Goal: Information Seeking & Learning: Compare options

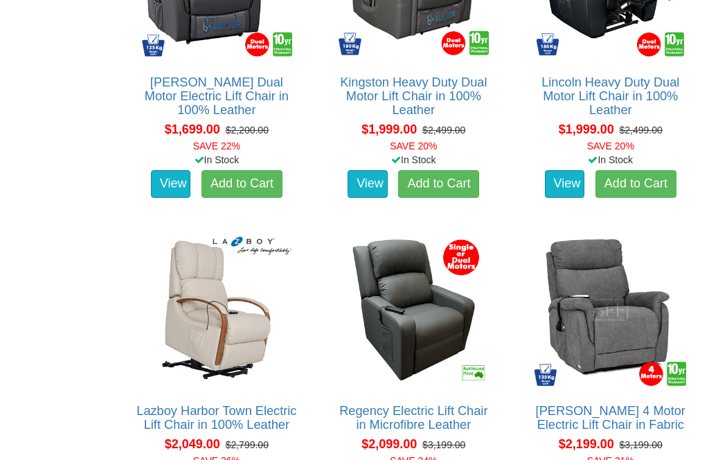
scroll to position [1623, 0]
click at [565, 411] on link "[PERSON_NAME] 4 Motor Electric Lift Chair in Fabric" at bounding box center [610, 418] width 149 height 28
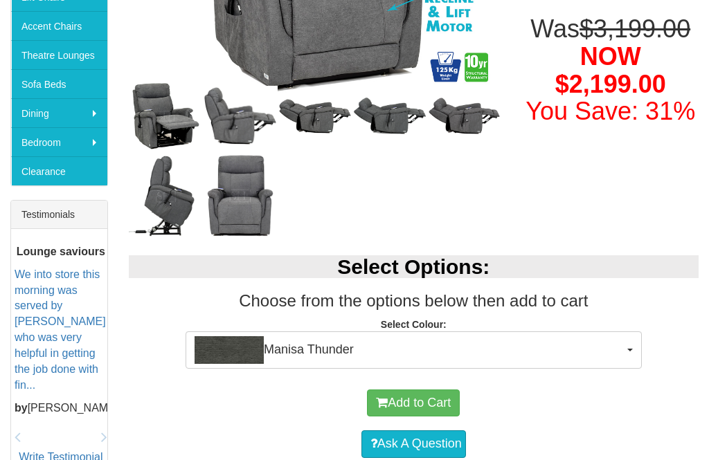
scroll to position [396, 0]
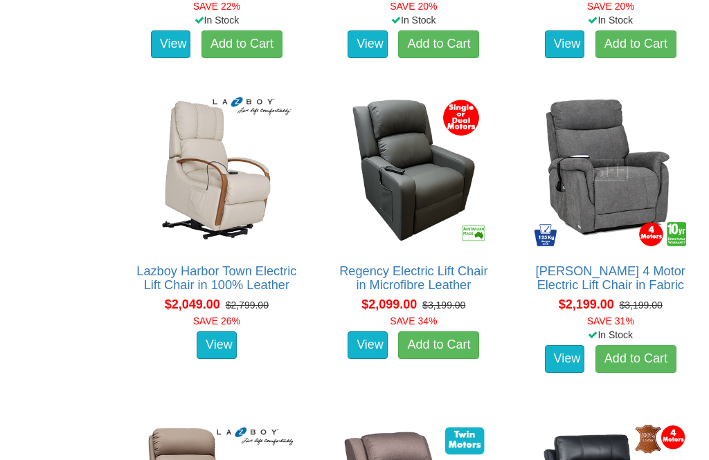
scroll to position [1762, 0]
click at [605, 277] on link "[PERSON_NAME] 4 Motor Electric Lift Chair in Fabric" at bounding box center [610, 278] width 149 height 28
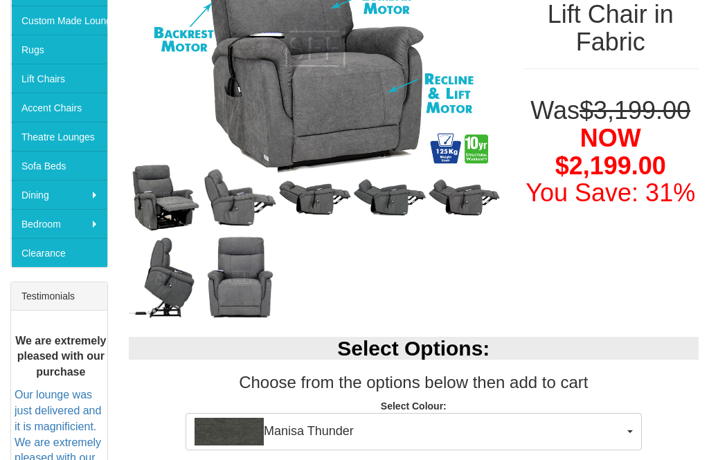
scroll to position [313, 0]
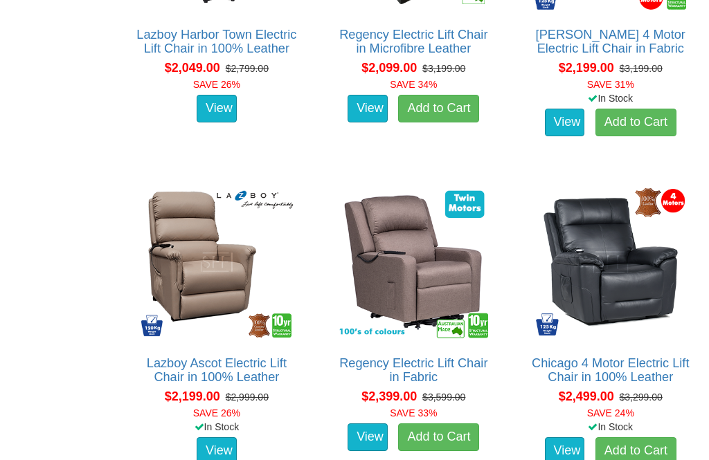
scroll to position [2000, 0]
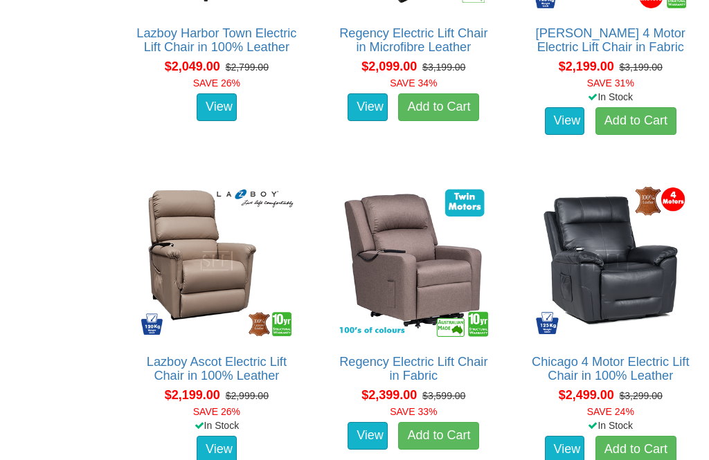
click at [635, 370] on link "Chicago 4 Motor Electric Lift Chair in 100% Leather" at bounding box center [609, 369] width 157 height 28
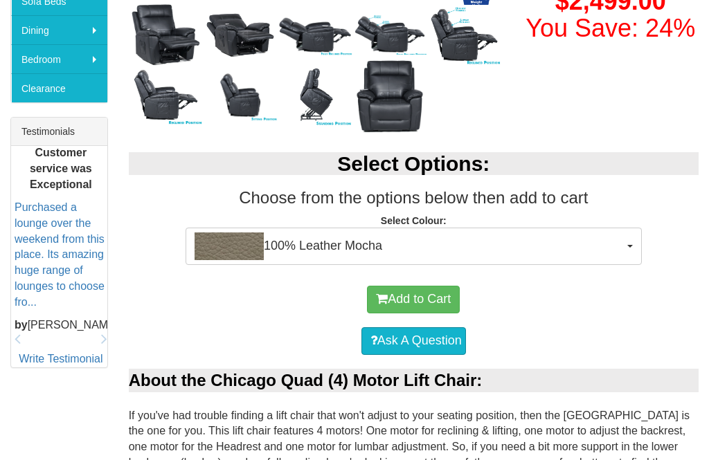
scroll to position [455, 0]
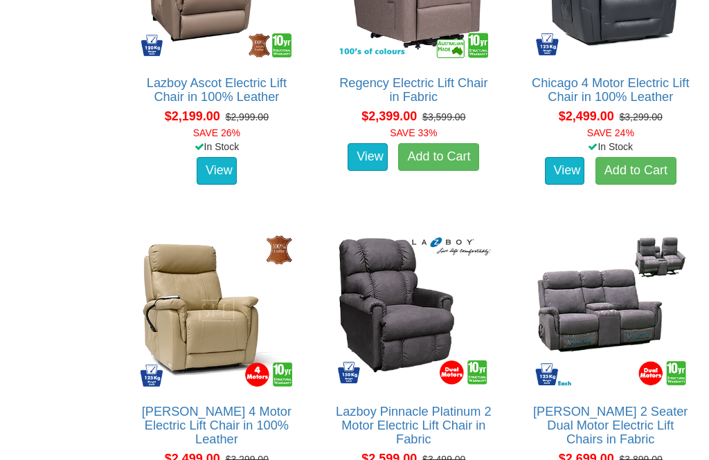
scroll to position [2281, 0]
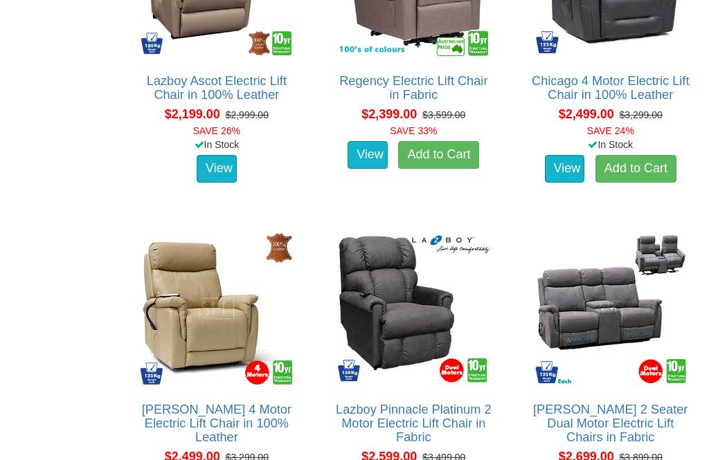
click at [291, 408] on link "[PERSON_NAME] 4 Motor Electric Lift Chair in 100% Leather" at bounding box center [216, 424] width 149 height 42
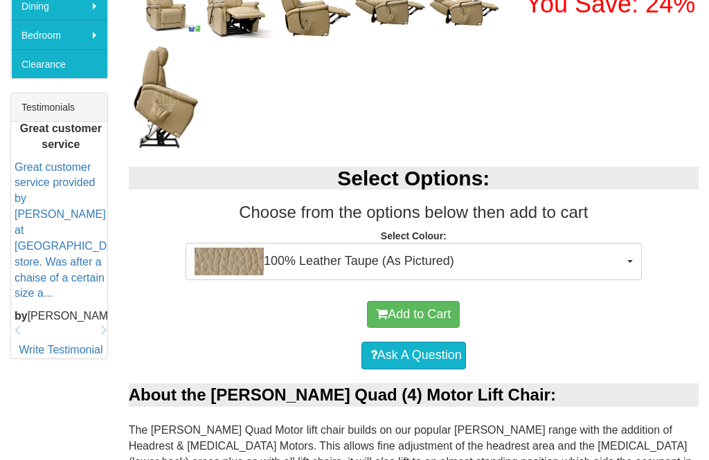
scroll to position [496, 0]
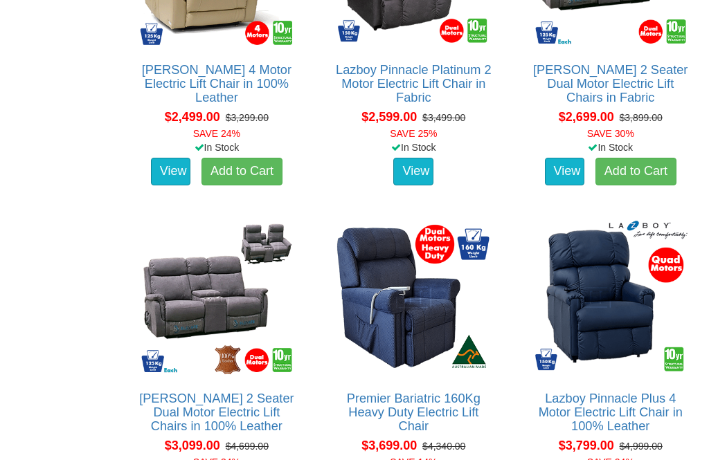
scroll to position [2621, 0]
click at [467, 406] on link "Premier Bariatric 160Kg Heavy Duty Electric Lift Chair" at bounding box center [414, 413] width 134 height 42
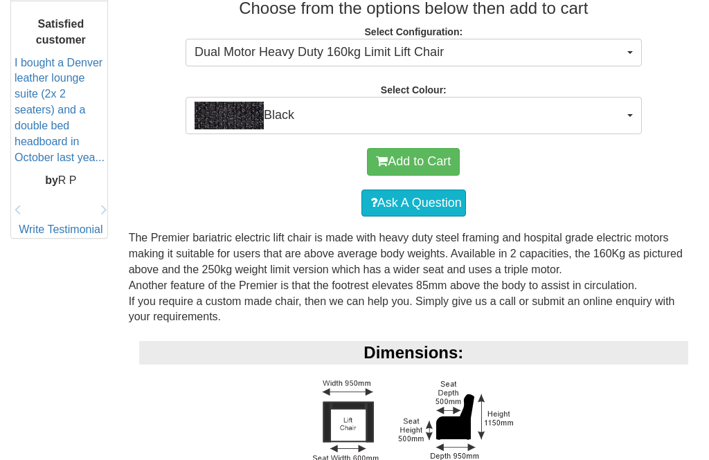
scroll to position [613, 0]
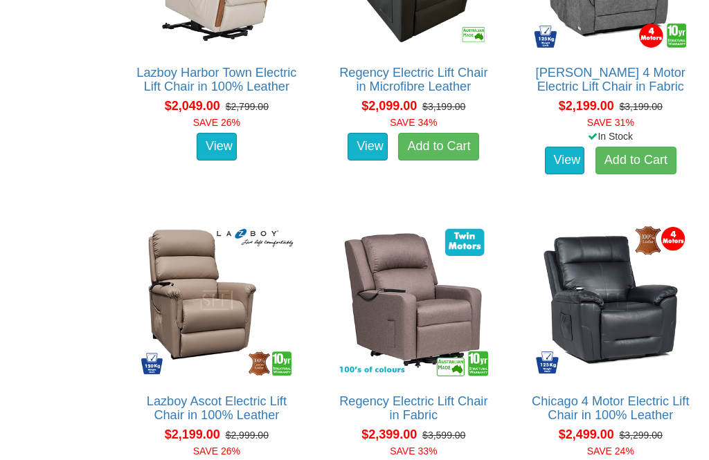
scroll to position [1960, 0]
